Goal: Information Seeking & Learning: Learn about a topic

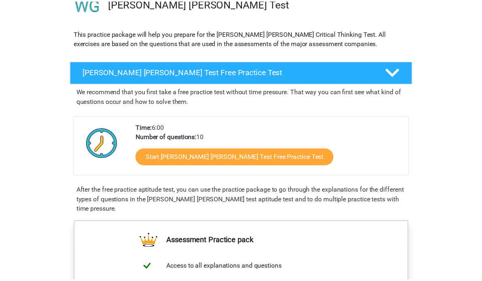
scroll to position [74, 0]
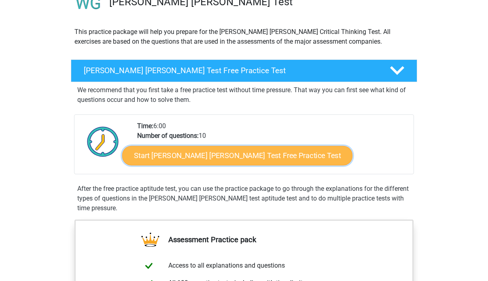
click at [187, 156] on link "Start Watson Glaser Test Free Practice Test" at bounding box center [237, 155] width 230 height 19
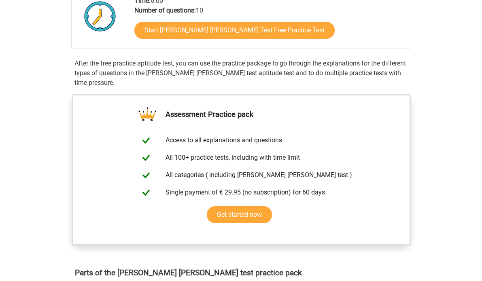
scroll to position [197, 0]
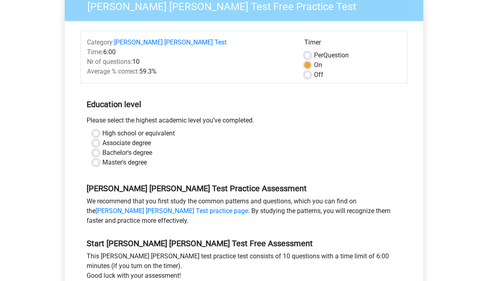
scroll to position [85, 0]
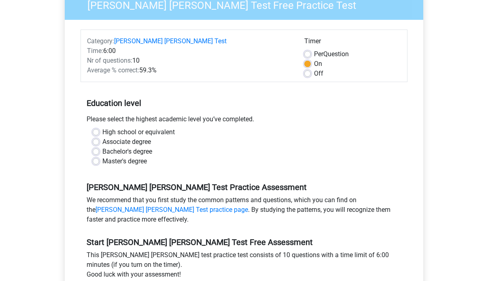
click at [102, 147] on label "Bachelor's degree" at bounding box center [127, 152] width 50 height 10
click at [93, 147] on input "Bachelor's degree" at bounding box center [96, 151] width 6 height 8
radio input "true"
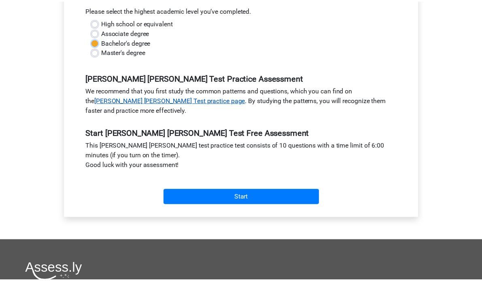
scroll to position [192, 0]
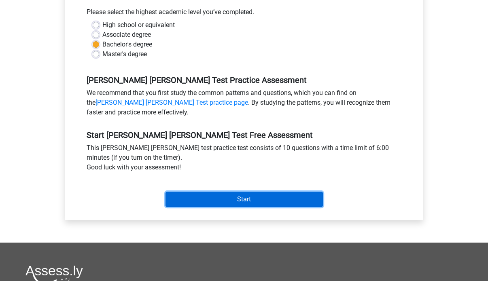
click at [179, 192] on input "Start" at bounding box center [243, 199] width 157 height 15
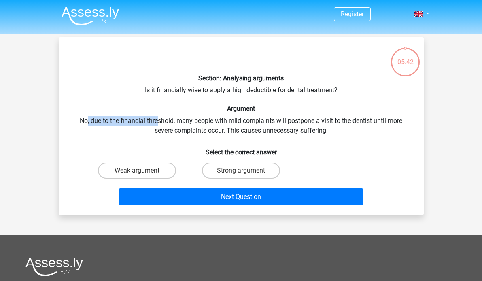
drag, startPoint x: 87, startPoint y: 121, endPoint x: 156, endPoint y: 124, distance: 68.8
click at [156, 124] on div "Section: Analysing arguments Is it financially wise to apply a high deductible …" at bounding box center [241, 126] width 358 height 165
click at [164, 131] on div "Section: Analysing arguments Is it financially wise to apply a high deductible …" at bounding box center [241, 126] width 358 height 165
click at [165, 171] on label "Weak argument" at bounding box center [137, 171] width 78 height 16
click at [142, 171] on input "Weak argument" at bounding box center [139, 173] width 5 height 5
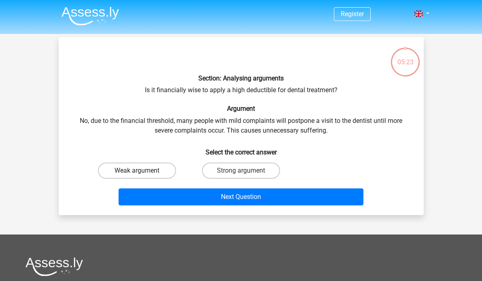
radio input "true"
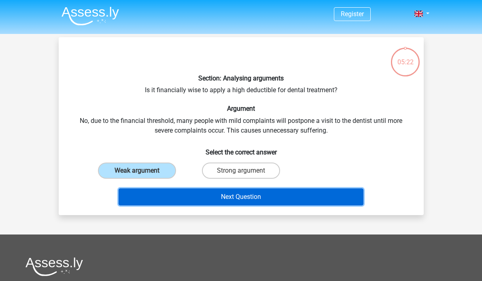
click at [173, 195] on button "Next Question" at bounding box center [240, 196] width 245 height 17
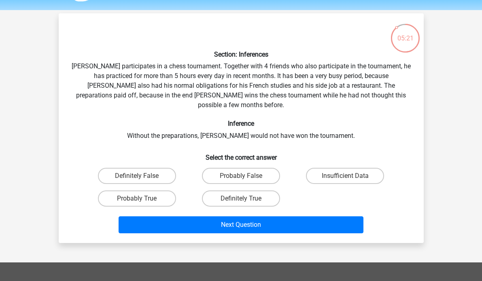
scroll to position [23, 0]
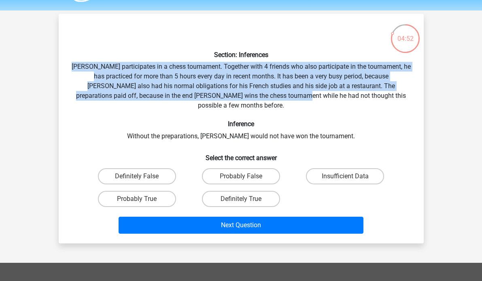
drag, startPoint x: 81, startPoint y: 67, endPoint x: 269, endPoint y: 98, distance: 189.7
click at [269, 98] on div "Section: Inferences Pablo participates in a chess tournament. Together with 4 f…" at bounding box center [241, 128] width 358 height 217
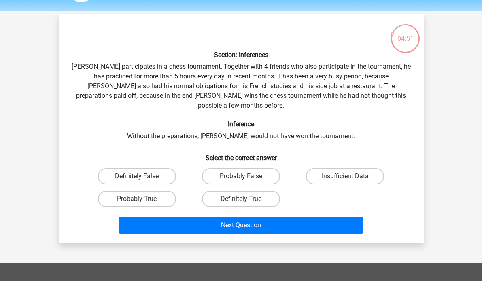
click at [271, 120] on h6 "Inference" at bounding box center [241, 124] width 339 height 8
click at [128, 191] on label "Probably True" at bounding box center [137, 199] width 78 height 16
click at [137, 199] on input "Probably True" at bounding box center [139, 201] width 5 height 5
radio input "true"
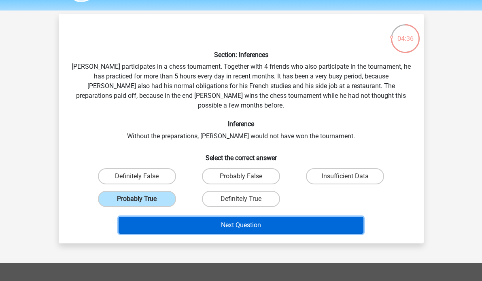
click at [147, 217] on button "Next Question" at bounding box center [240, 225] width 245 height 17
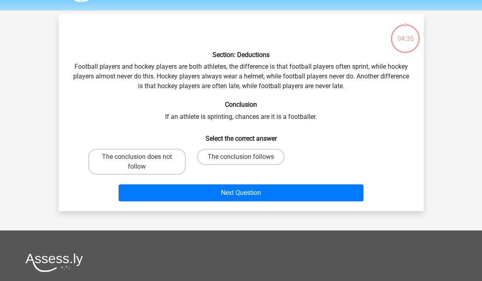
scroll to position [37, 0]
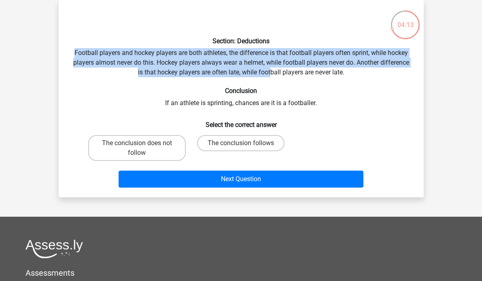
drag, startPoint x: 72, startPoint y: 51, endPoint x: 271, endPoint y: 72, distance: 200.1
click at [271, 72] on div "Section: Deductions Football players and hockey players are both athletes, the …" at bounding box center [241, 98] width 358 height 184
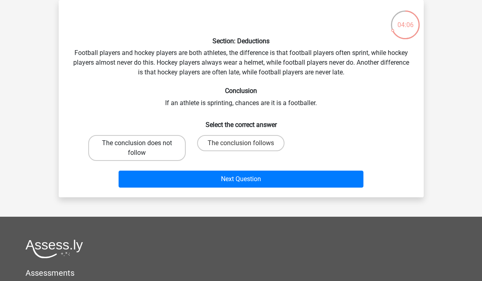
click at [176, 149] on label "The conclusion does not follow" at bounding box center [136, 148] width 97 height 26
click at [142, 148] on input "The conclusion does not follow" at bounding box center [139, 145] width 5 height 5
radio input "true"
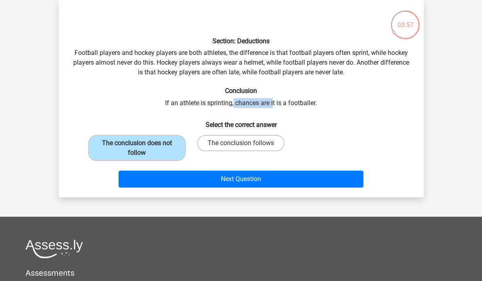
drag, startPoint x: 233, startPoint y: 103, endPoint x: 272, endPoint y: 107, distance: 39.0
click at [272, 107] on div "Section: Deductions Football players and hockey players are both athletes, the …" at bounding box center [241, 98] width 358 height 184
click at [268, 104] on div "Section: Deductions Football players and hockey players are both athletes, the …" at bounding box center [241, 98] width 358 height 184
click at [256, 141] on label "The conclusion follows" at bounding box center [240, 143] width 87 height 16
click at [246, 143] on input "The conclusion follows" at bounding box center [243, 145] width 5 height 5
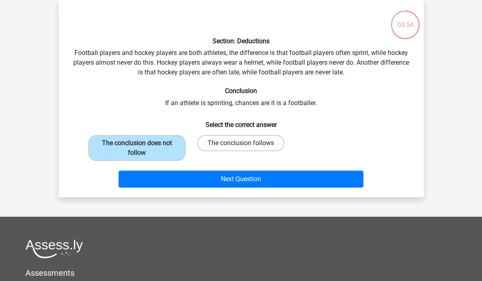
radio input "true"
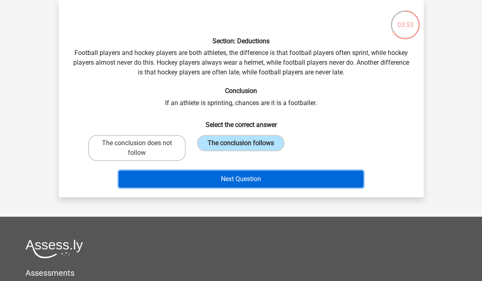
click at [250, 178] on button "Next Question" at bounding box center [240, 179] width 245 height 17
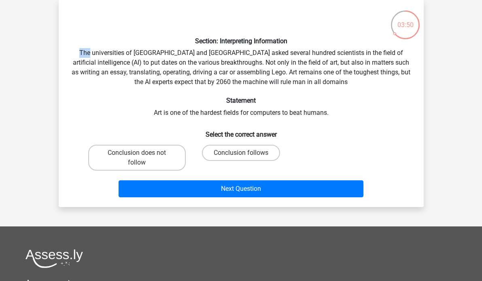
drag, startPoint x: 80, startPoint y: 52, endPoint x: 95, endPoint y: 52, distance: 15.0
click at [94, 52] on div "Section: Interpreting Information The universities of Oxford and Yale asked sev…" at bounding box center [241, 103] width 358 height 194
click at [84, 52] on div "Section: Interpreting Information The universities of Oxford and Yale asked sev…" at bounding box center [241, 103] width 358 height 194
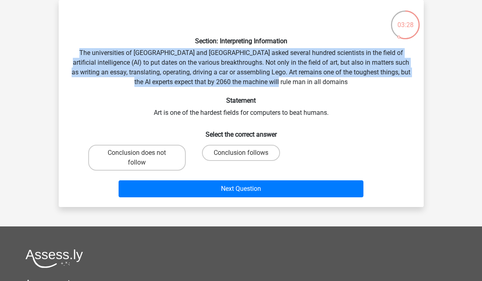
drag, startPoint x: 78, startPoint y: 52, endPoint x: 358, endPoint y: 85, distance: 282.1
click at [358, 85] on div "Section: Interpreting Information The universities of Oxford and Yale asked sev…" at bounding box center [241, 103] width 358 height 194
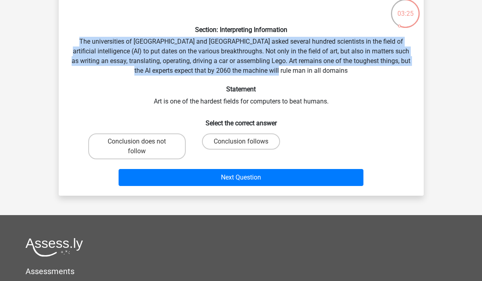
scroll to position [51, 0]
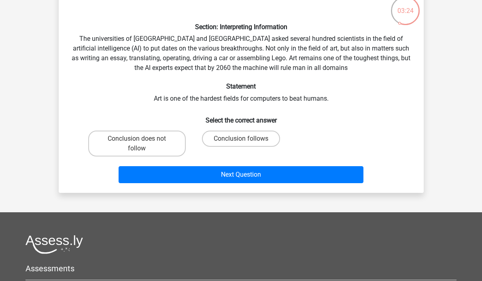
click at [282, 103] on div "Section: Interpreting Information The universities of Oxford and Yale asked sev…" at bounding box center [241, 89] width 358 height 194
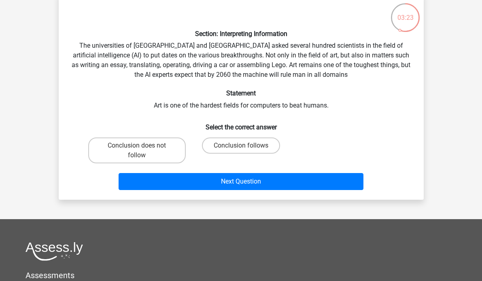
scroll to position [41, 0]
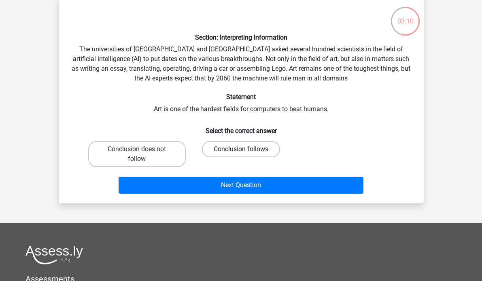
click at [232, 152] on label "Conclusion follows" at bounding box center [241, 149] width 78 height 16
click at [241, 152] on input "Conclusion follows" at bounding box center [243, 151] width 5 height 5
radio input "true"
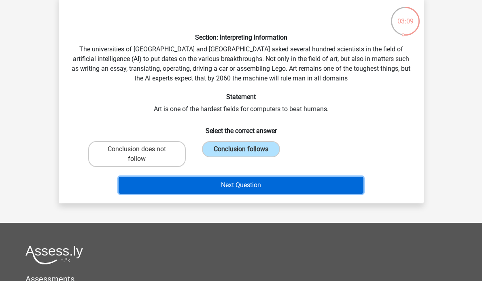
click at [233, 192] on button "Next Question" at bounding box center [240, 185] width 245 height 17
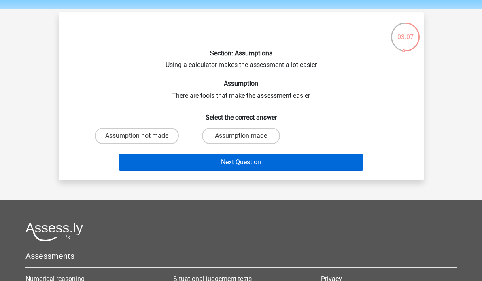
scroll to position [20, 0]
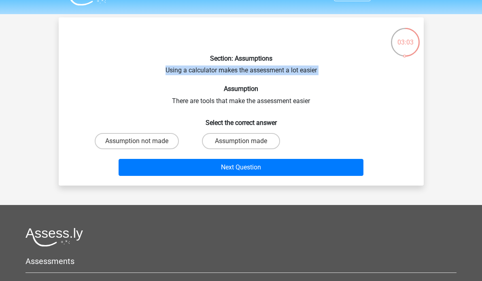
drag, startPoint x: 164, startPoint y: 72, endPoint x: 264, endPoint y: 83, distance: 100.5
click at [264, 83] on div "Section: Assumptions Using a calculator makes the assessment a lot easier Assum…" at bounding box center [241, 101] width 358 height 155
click at [225, 141] on label "Assumption made" at bounding box center [241, 141] width 78 height 16
click at [241, 141] on input "Assumption made" at bounding box center [243, 143] width 5 height 5
radio input "true"
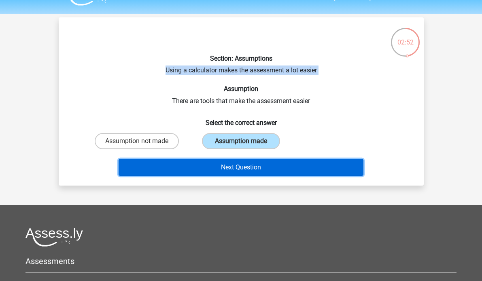
click at [234, 171] on button "Next Question" at bounding box center [240, 167] width 245 height 17
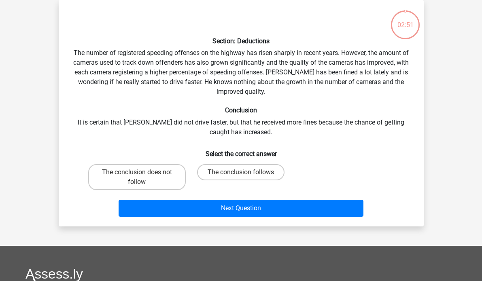
scroll to position [30, 0]
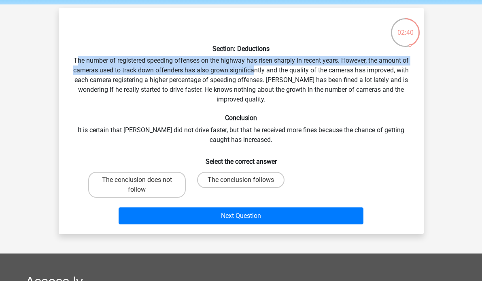
drag, startPoint x: 76, startPoint y: 62, endPoint x: 255, endPoint y: 74, distance: 179.9
click at [255, 74] on div "Section: Deductions The number of registered speeding offenses on the highway h…" at bounding box center [241, 121] width 358 height 214
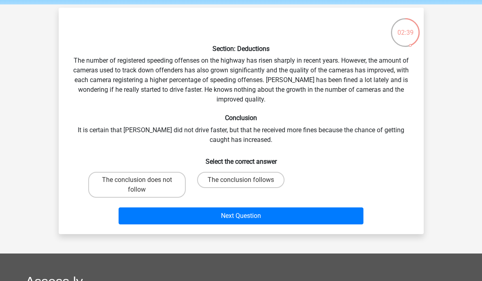
click at [269, 72] on div "Section: Deductions The number of registered speeding offenses on the highway h…" at bounding box center [241, 121] width 358 height 214
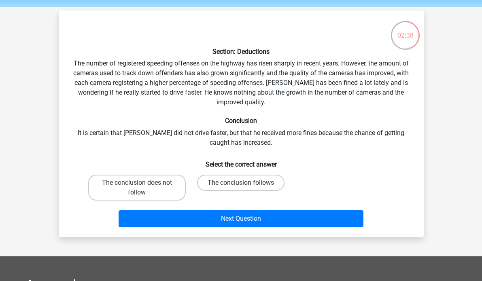
scroll to position [28, 0]
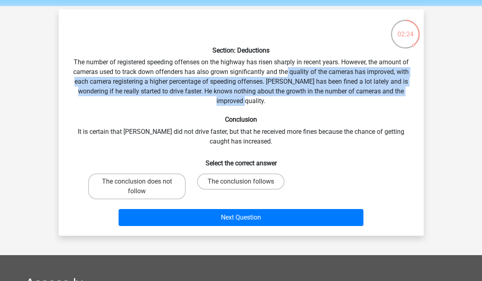
drag, startPoint x: 288, startPoint y: 73, endPoint x: 310, endPoint y: 103, distance: 37.0
click at [310, 103] on div "Section: Deductions The number of registered speeding offenses on the highway h…" at bounding box center [241, 123] width 358 height 214
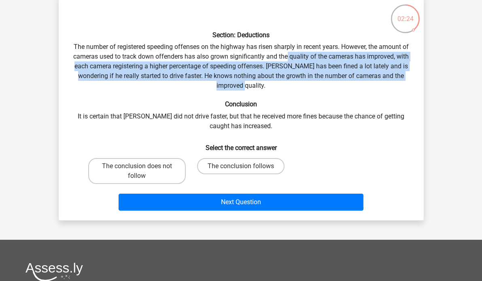
scroll to position [54, 0]
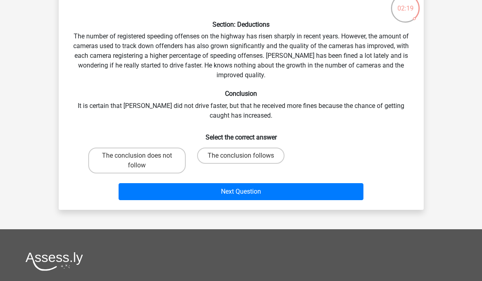
drag, startPoint x: 76, startPoint y: 108, endPoint x: 173, endPoint y: 112, distance: 97.1
click at [173, 112] on div "Section: Deductions The number of registered speeding offenses on the highway h…" at bounding box center [241, 97] width 358 height 214
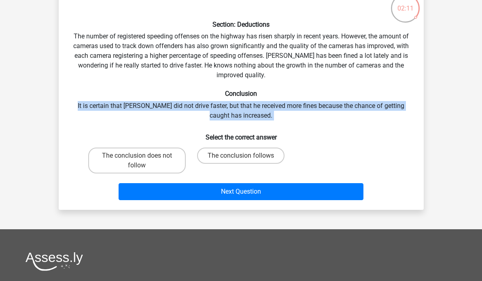
drag, startPoint x: 75, startPoint y: 106, endPoint x: 194, endPoint y: 121, distance: 119.4
click at [194, 121] on div "Section: Deductions The number of registered speeding offenses on the highway h…" at bounding box center [241, 97] width 358 height 214
click at [214, 156] on label "The conclusion follows" at bounding box center [240, 156] width 87 height 16
click at [241, 156] on input "The conclusion follows" at bounding box center [243, 158] width 5 height 5
radio input "true"
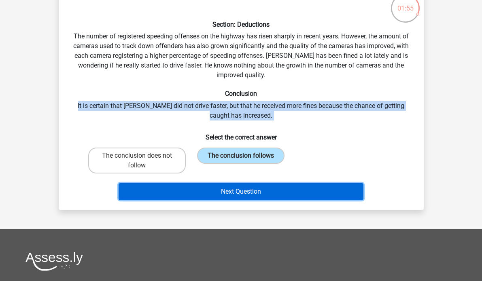
click at [226, 191] on button "Next Question" at bounding box center [240, 191] width 245 height 17
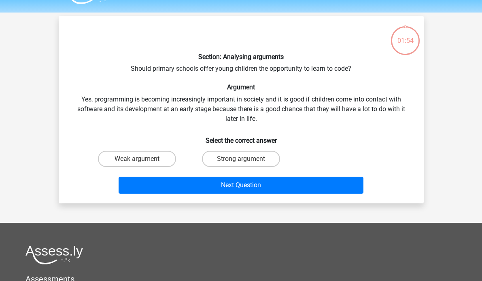
scroll to position [19, 0]
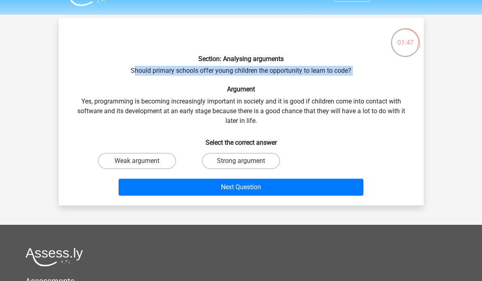
drag, startPoint x: 133, startPoint y: 70, endPoint x: 261, endPoint y: 78, distance: 128.8
click at [261, 78] on div "Section: Analysing arguments Should primary schools offer young children the op…" at bounding box center [241, 111] width 358 height 175
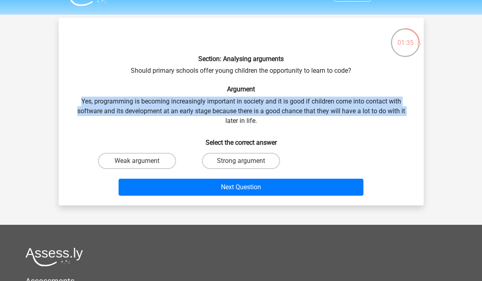
drag, startPoint x: 79, startPoint y: 104, endPoint x: 172, endPoint y: 121, distance: 94.2
click at [172, 121] on div "Section: Analysing arguments Should primary schools offer young children the op…" at bounding box center [241, 111] width 358 height 175
click at [224, 165] on label "Strong argument" at bounding box center [241, 161] width 78 height 16
click at [241, 165] on input "Strong argument" at bounding box center [243, 163] width 5 height 5
radio input "true"
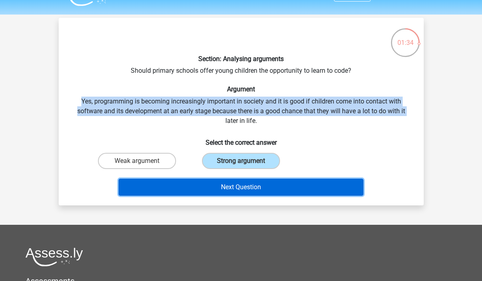
click at [228, 188] on button "Next Question" at bounding box center [240, 187] width 245 height 17
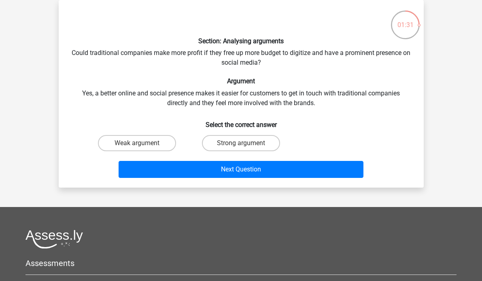
scroll to position [31, 0]
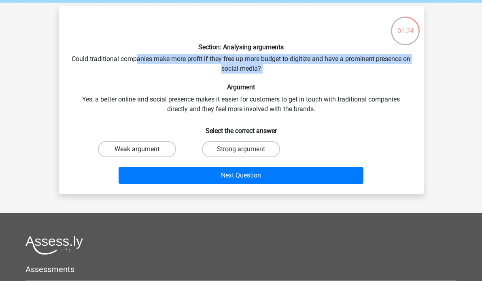
drag, startPoint x: 141, startPoint y: 57, endPoint x: 184, endPoint y: 77, distance: 47.4
click at [184, 77] on div "Section: Analysing arguments Could traditional companies make more profit if th…" at bounding box center [241, 100] width 358 height 175
drag, startPoint x: 76, startPoint y: 59, endPoint x: 268, endPoint y: 69, distance: 192.3
click at [268, 69] on div "Section: Analysing arguments Could traditional companies make more profit if th…" at bounding box center [241, 100] width 358 height 175
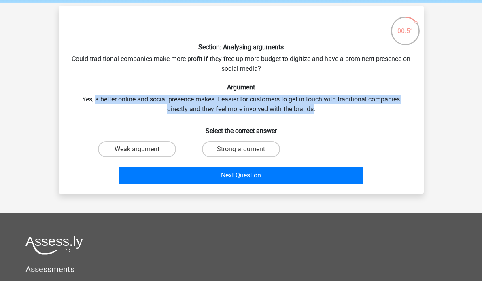
drag, startPoint x: 94, startPoint y: 99, endPoint x: 314, endPoint y: 105, distance: 220.1
click at [314, 105] on div "Section: Analysing arguments Could traditional companies make more profit if th…" at bounding box center [241, 100] width 358 height 175
click at [145, 150] on label "Weak argument" at bounding box center [137, 149] width 78 height 16
click at [142, 150] on input "Weak argument" at bounding box center [139, 151] width 5 height 5
radio input "true"
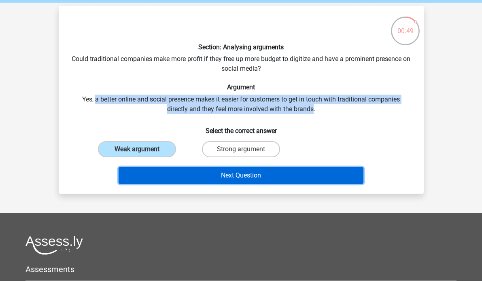
click at [161, 178] on button "Next Question" at bounding box center [240, 175] width 245 height 17
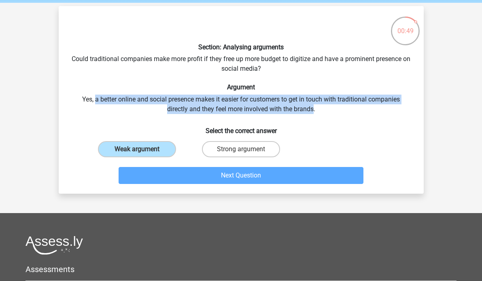
scroll to position [37, 0]
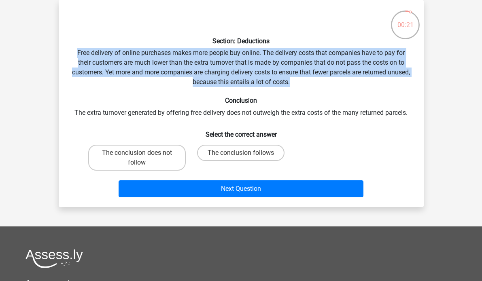
drag, startPoint x: 78, startPoint y: 53, endPoint x: 303, endPoint y: 82, distance: 227.2
click at [303, 82] on div "Section: Deductions Free delivery of online purchases makes more people buy onl…" at bounding box center [241, 103] width 358 height 194
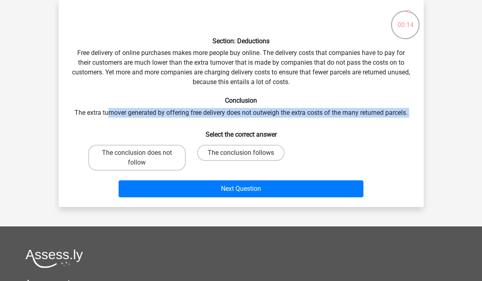
drag, startPoint x: 106, startPoint y: 113, endPoint x: 205, endPoint y: 118, distance: 98.4
click at [205, 118] on div "Section: Deductions Free delivery of online purchases makes more people buy onl…" at bounding box center [241, 103] width 358 height 194
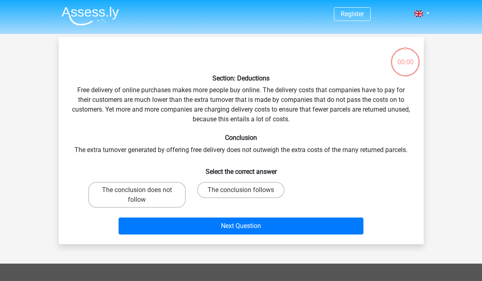
scroll to position [37, 0]
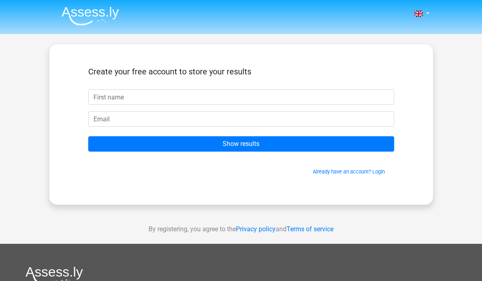
type input "h"
type input "[PERSON_NAME]"
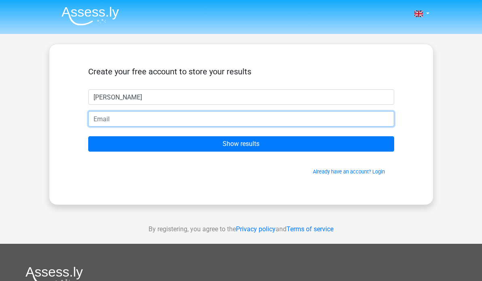
click at [235, 121] on input "email" at bounding box center [241, 118] width 306 height 15
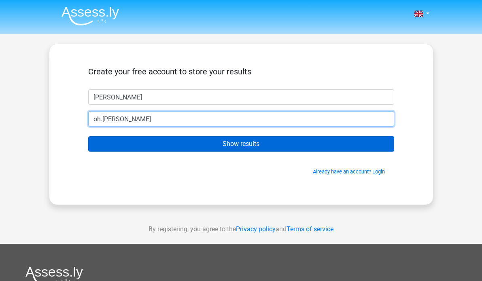
type input "[EMAIL_ADDRESS][PERSON_NAME][DOMAIN_NAME]"
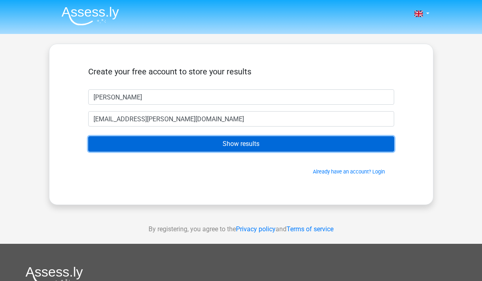
click at [215, 146] on input "Show results" at bounding box center [241, 143] width 306 height 15
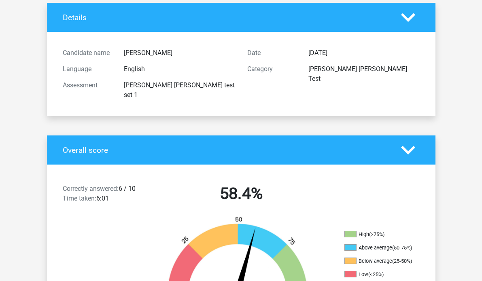
scroll to position [51, 0]
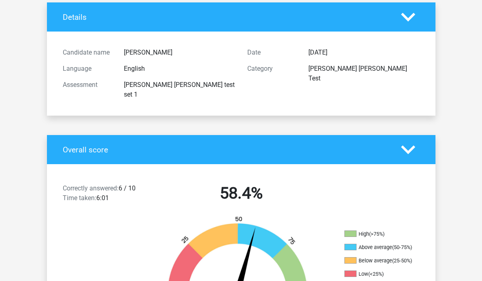
click at [415, 145] on polygon at bounding box center [408, 149] width 14 height 9
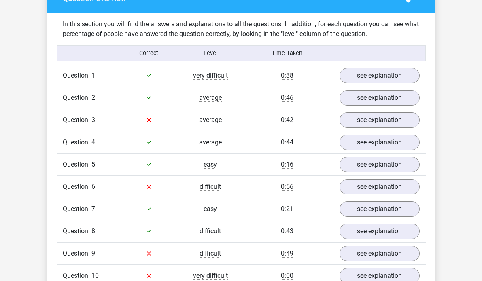
scroll to position [415, 0]
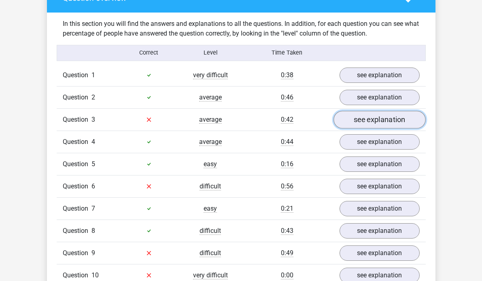
click at [385, 111] on link "see explanation" at bounding box center [379, 120] width 92 height 18
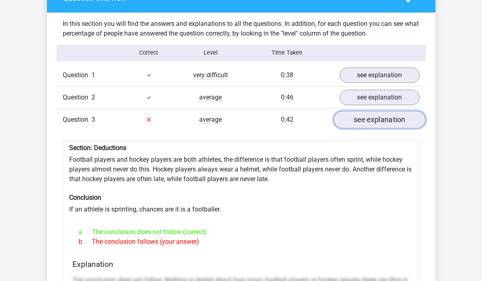
click at [385, 111] on link "see explanation" at bounding box center [379, 120] width 92 height 18
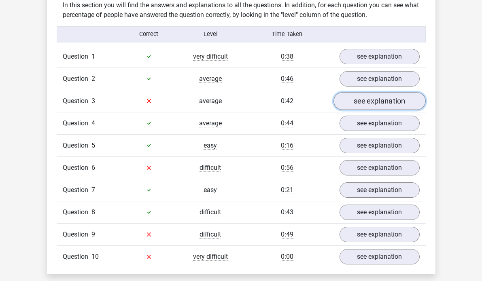
scroll to position [435, 0]
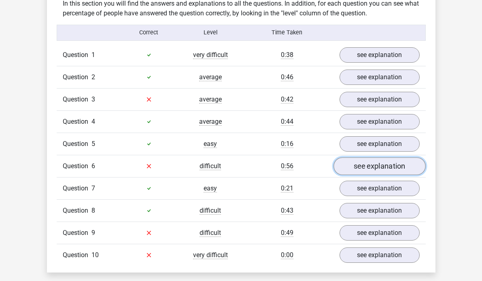
click at [389, 157] on link "see explanation" at bounding box center [379, 166] width 92 height 18
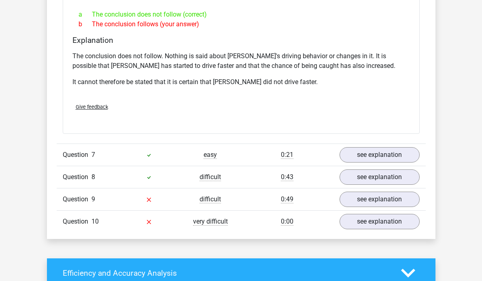
scroll to position [734, 0]
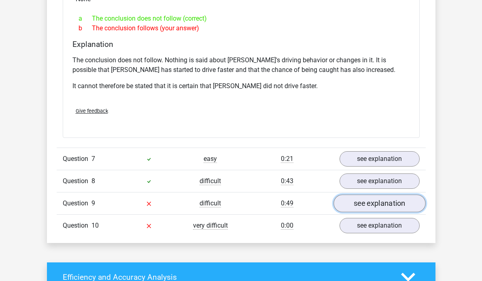
click at [391, 195] on link "see explanation" at bounding box center [379, 204] width 92 height 18
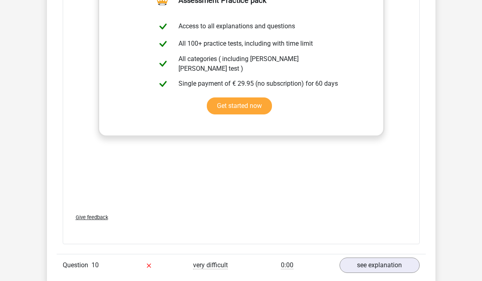
scroll to position [1178, 0]
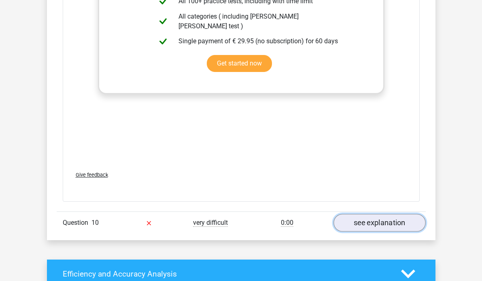
click at [400, 214] on link "see explanation" at bounding box center [379, 223] width 92 height 18
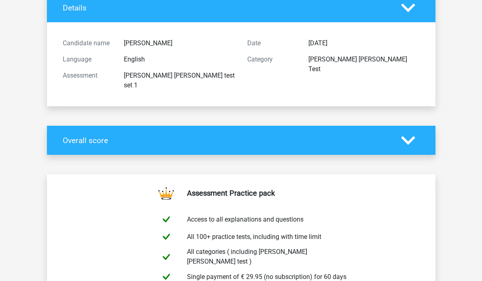
scroll to position [0, 0]
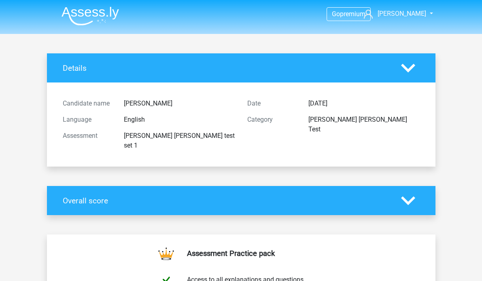
click at [415, 196] on polygon at bounding box center [408, 200] width 14 height 9
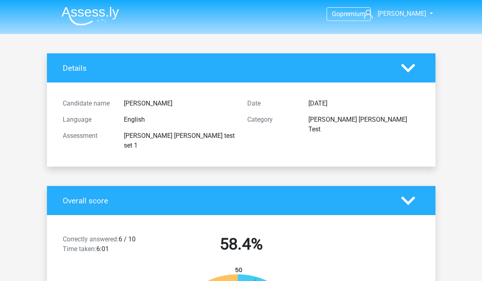
click at [415, 70] on icon at bounding box center [408, 68] width 14 height 14
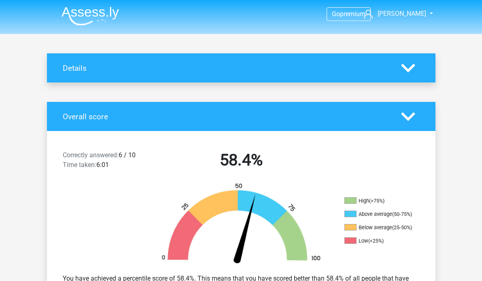
click at [415, 113] on icon at bounding box center [408, 117] width 14 height 14
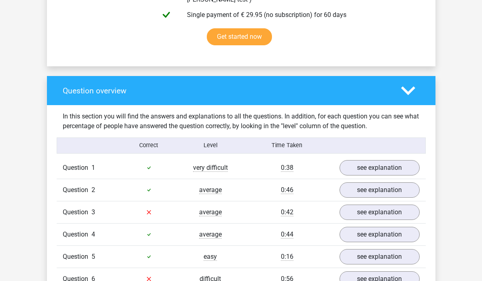
scroll to position [232, 0]
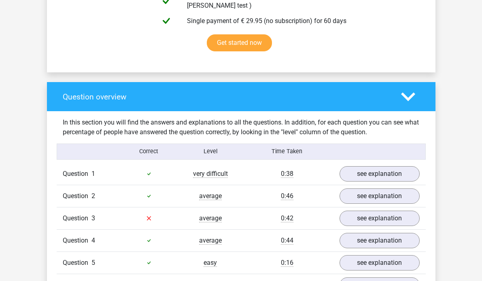
click at [415, 91] on icon at bounding box center [408, 97] width 14 height 14
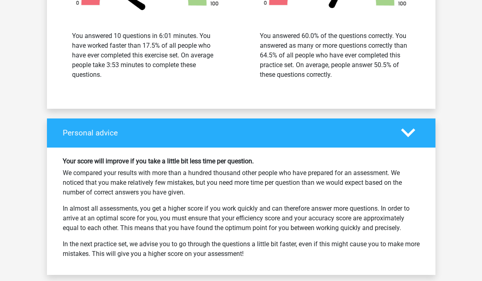
scroll to position [550, 0]
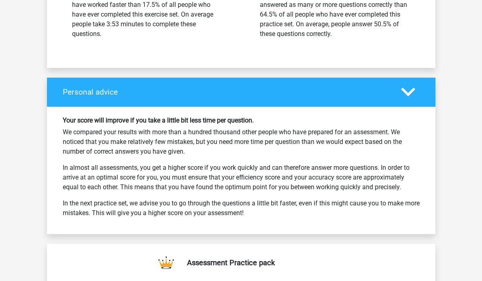
click at [415, 93] on icon at bounding box center [408, 92] width 14 height 14
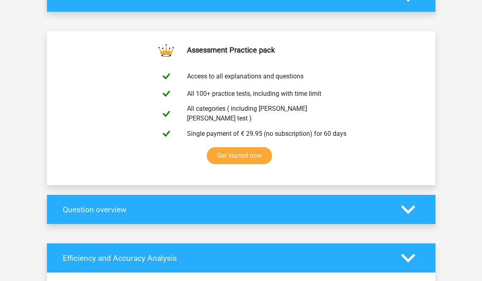
scroll to position [118, 0]
